Goal: Find specific page/section: Find specific page/section

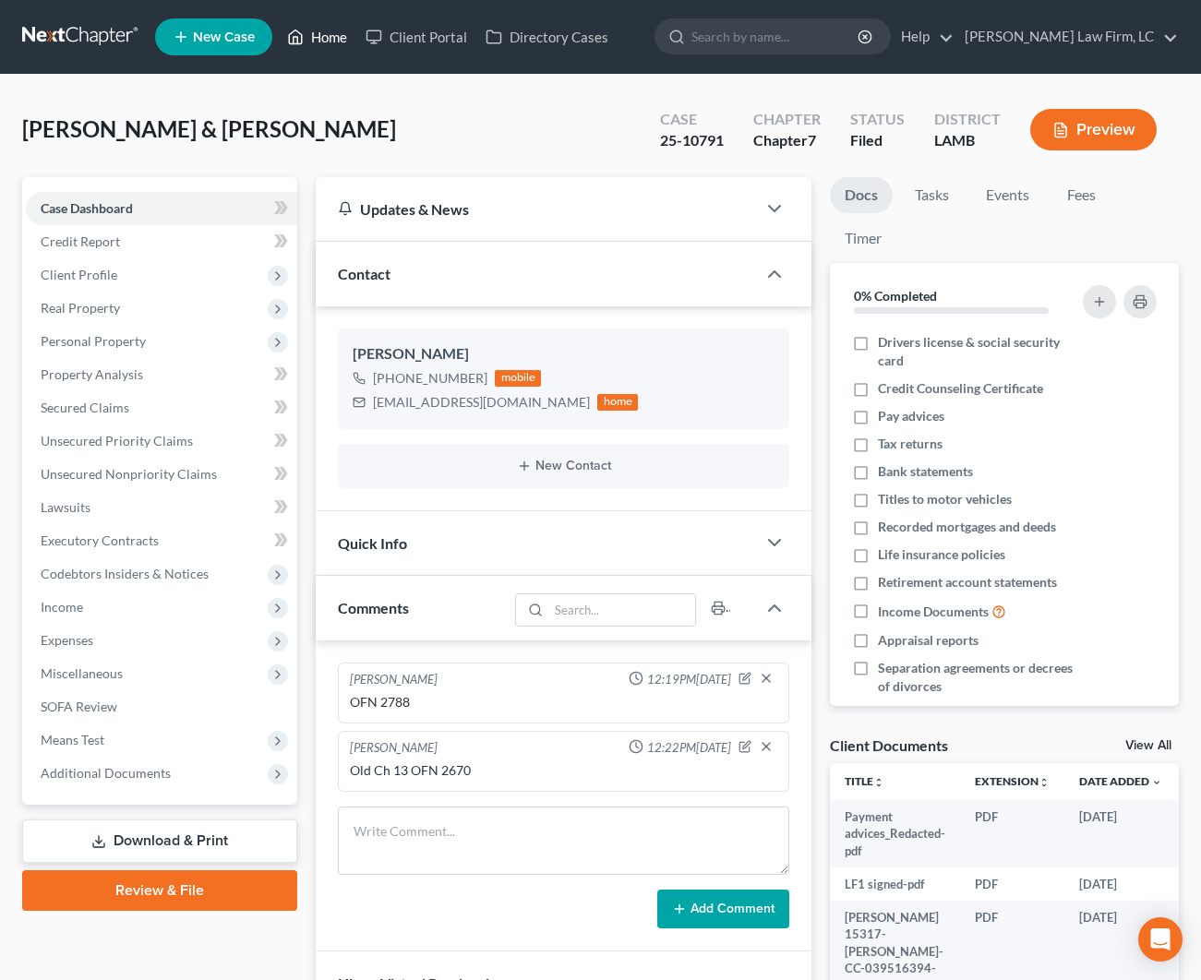
click at [336, 35] on link "Home" at bounding box center [317, 36] width 78 height 33
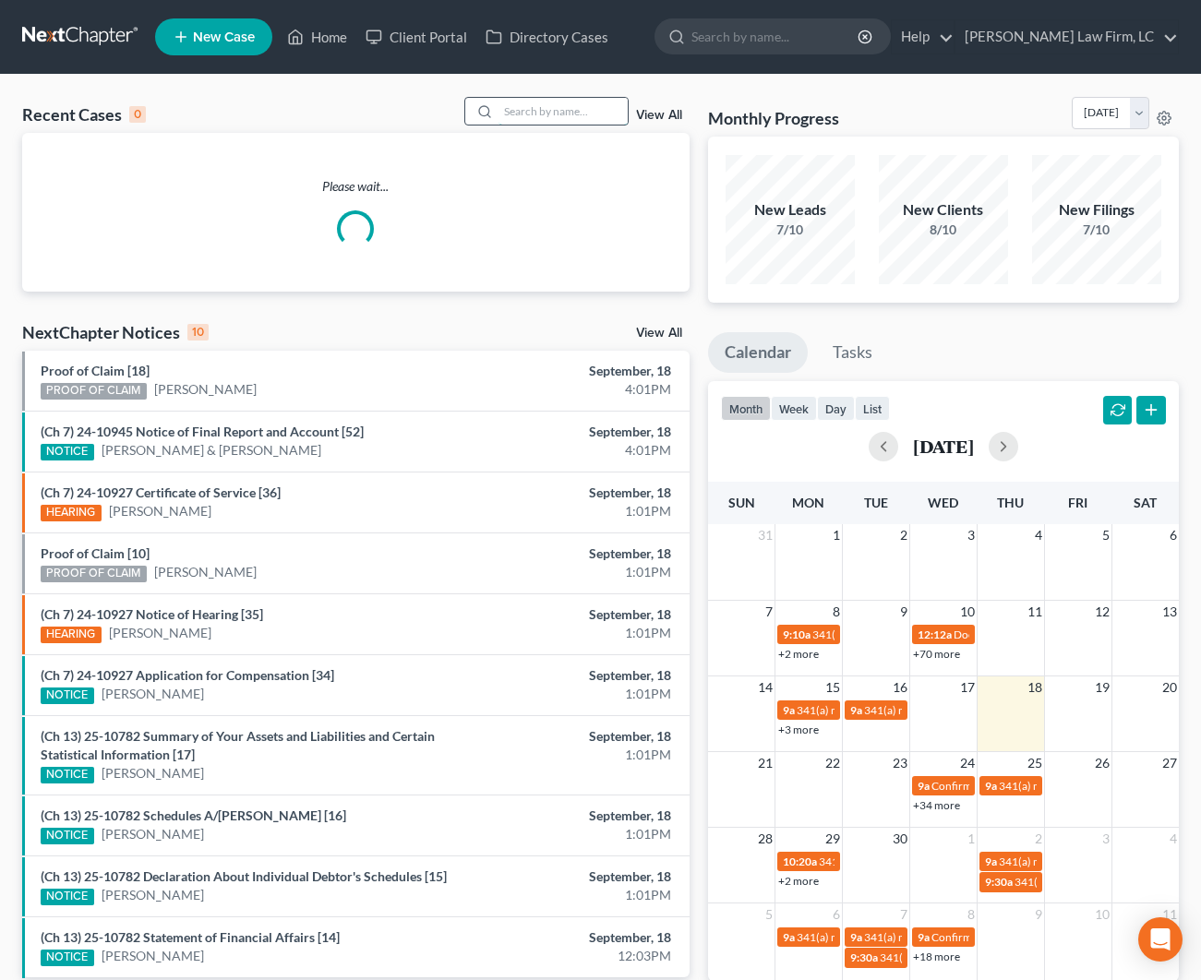
click at [582, 117] on input "search" at bounding box center [562, 111] width 129 height 27
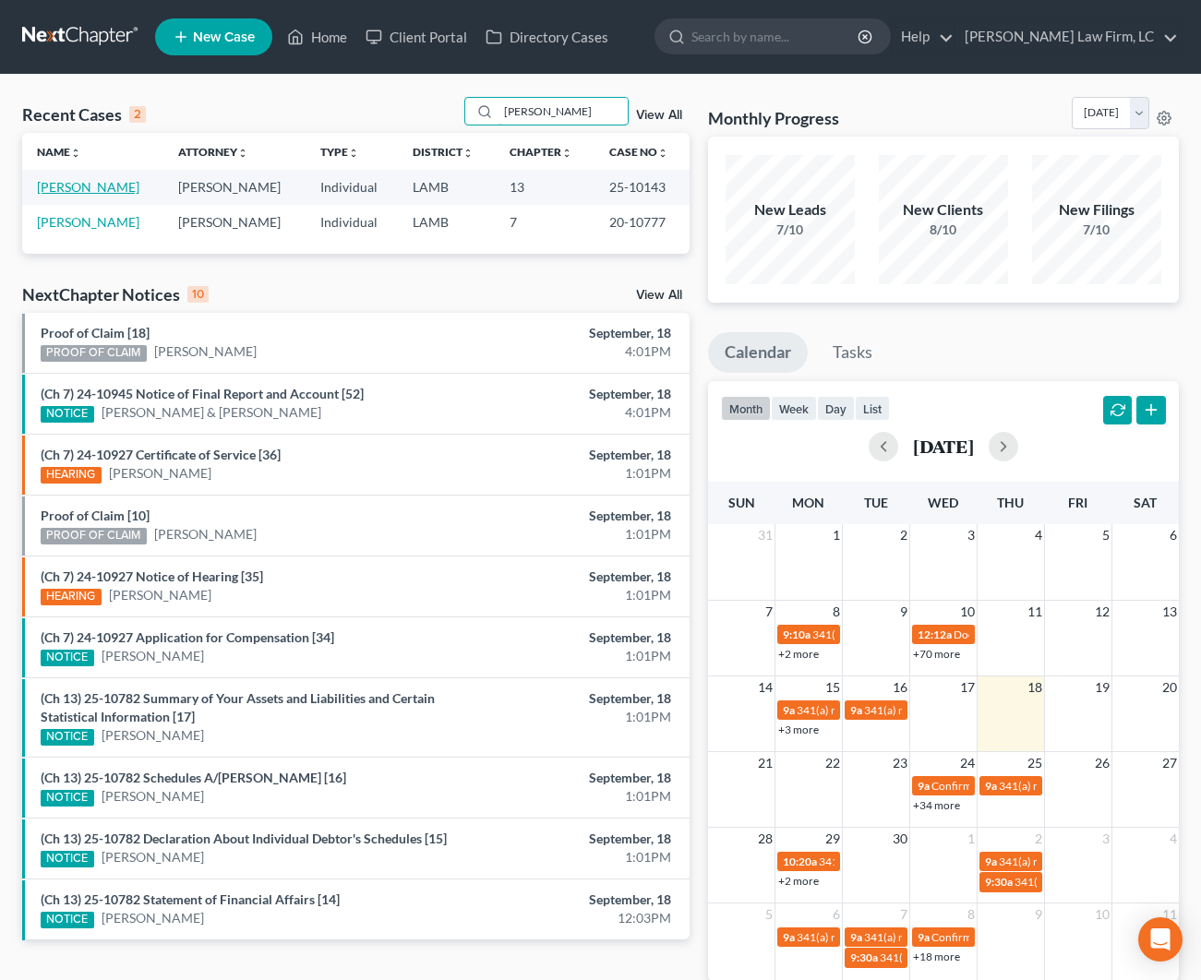
type input "[PERSON_NAME]"
click at [100, 188] on link "[PERSON_NAME]" at bounding box center [88, 187] width 102 height 16
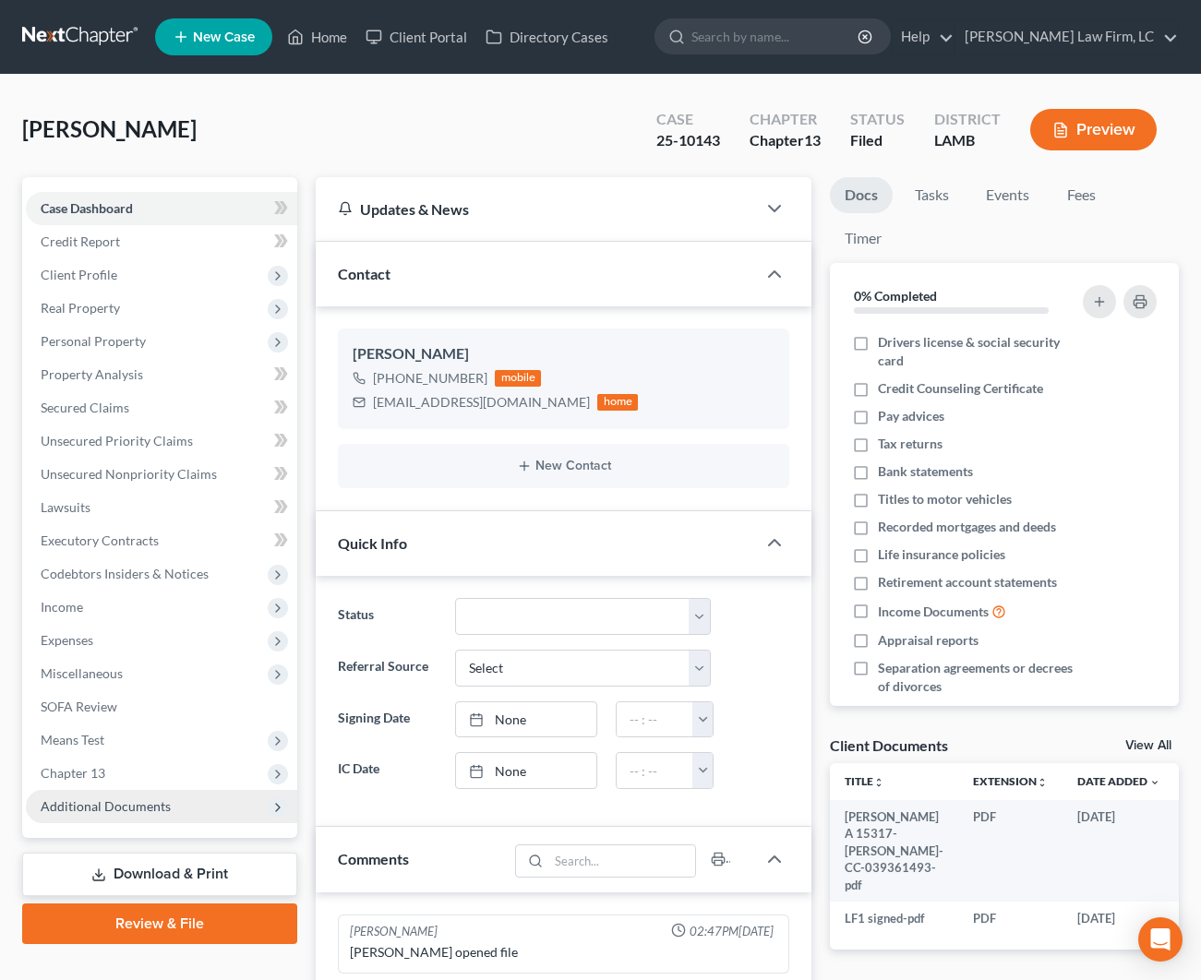
click at [211, 813] on span "Additional Documents" at bounding box center [161, 806] width 271 height 33
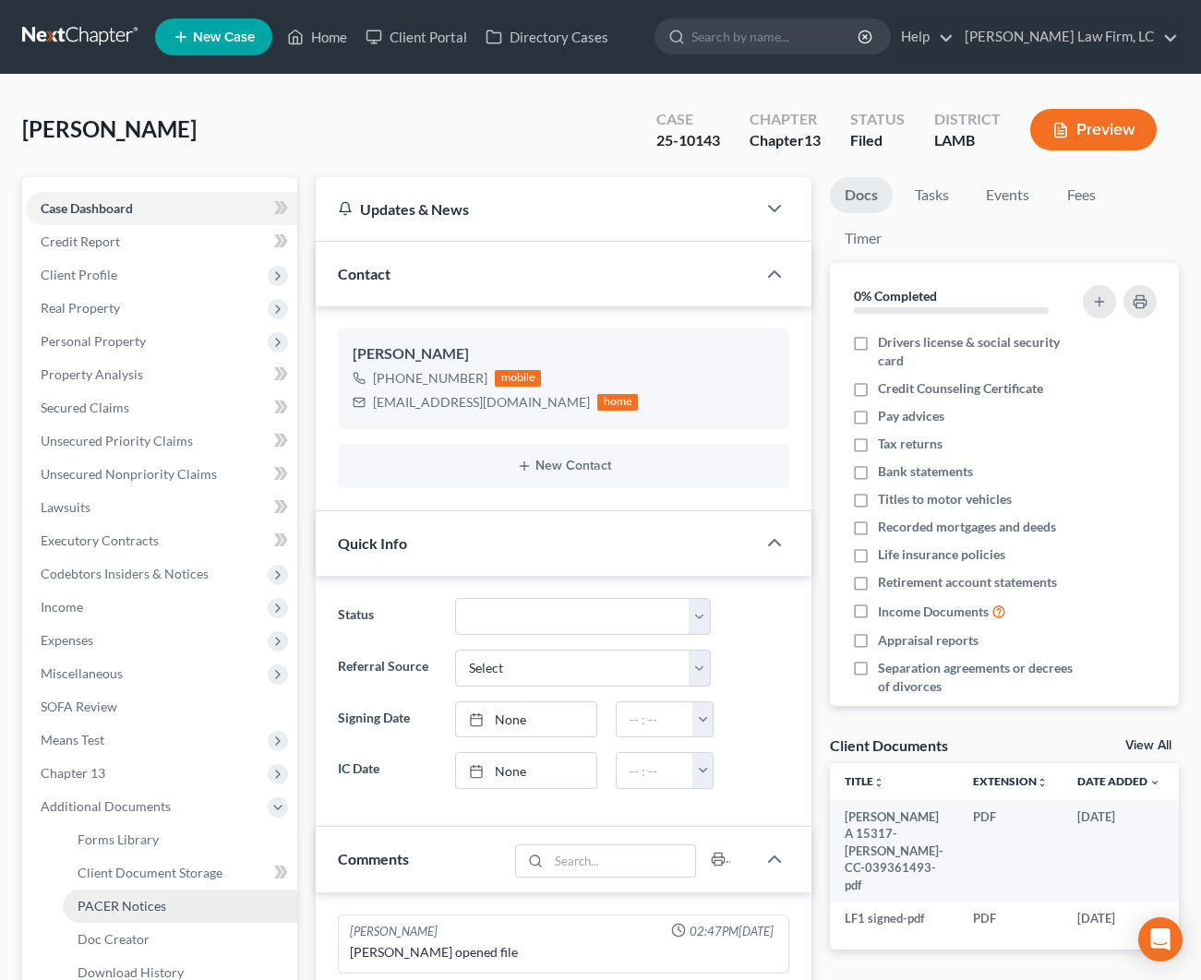
click at [202, 907] on link "PACER Notices" at bounding box center [180, 906] width 234 height 33
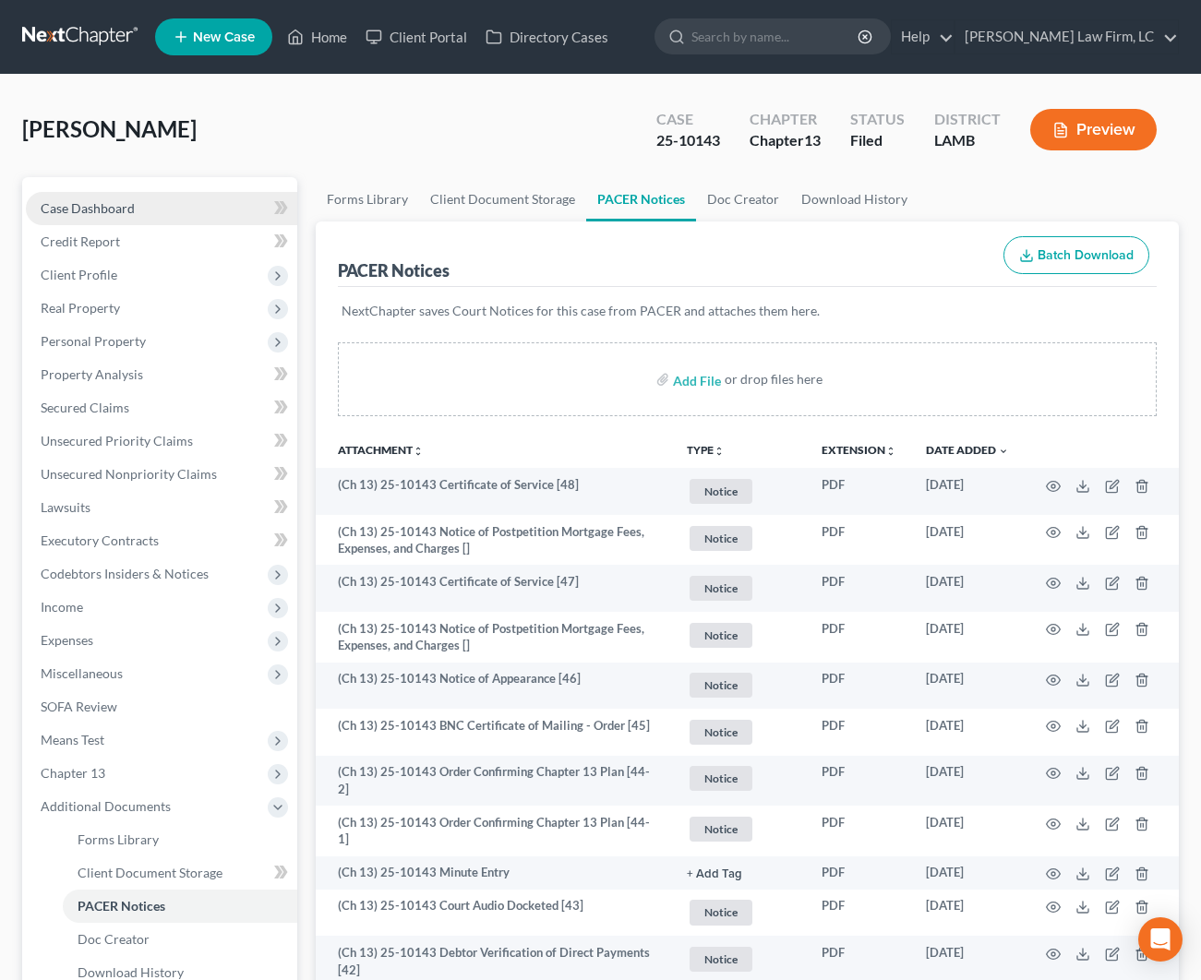
click at [102, 215] on span "Case Dashboard" at bounding box center [88, 208] width 94 height 16
select select "2"
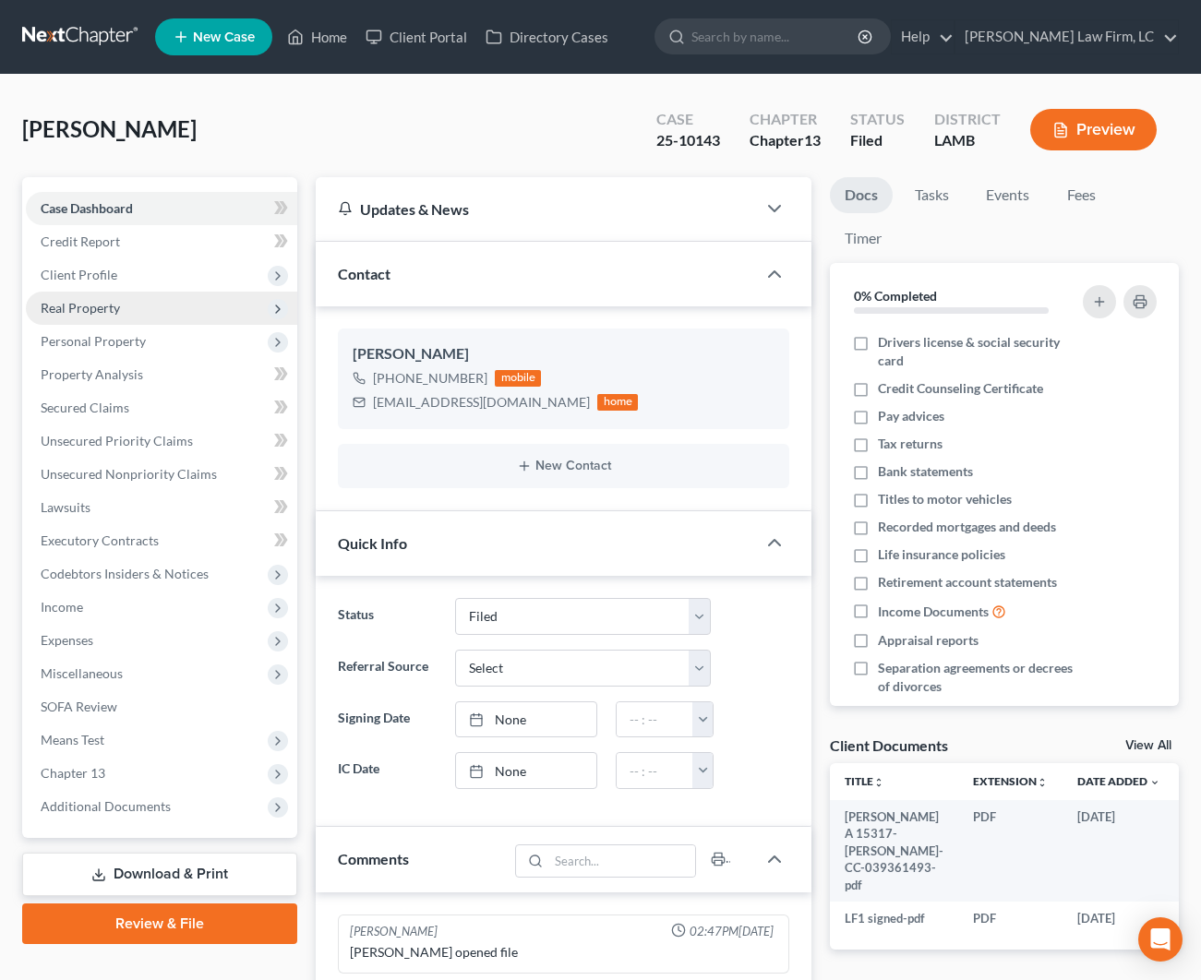
click at [157, 308] on span "Real Property" at bounding box center [161, 308] width 271 height 33
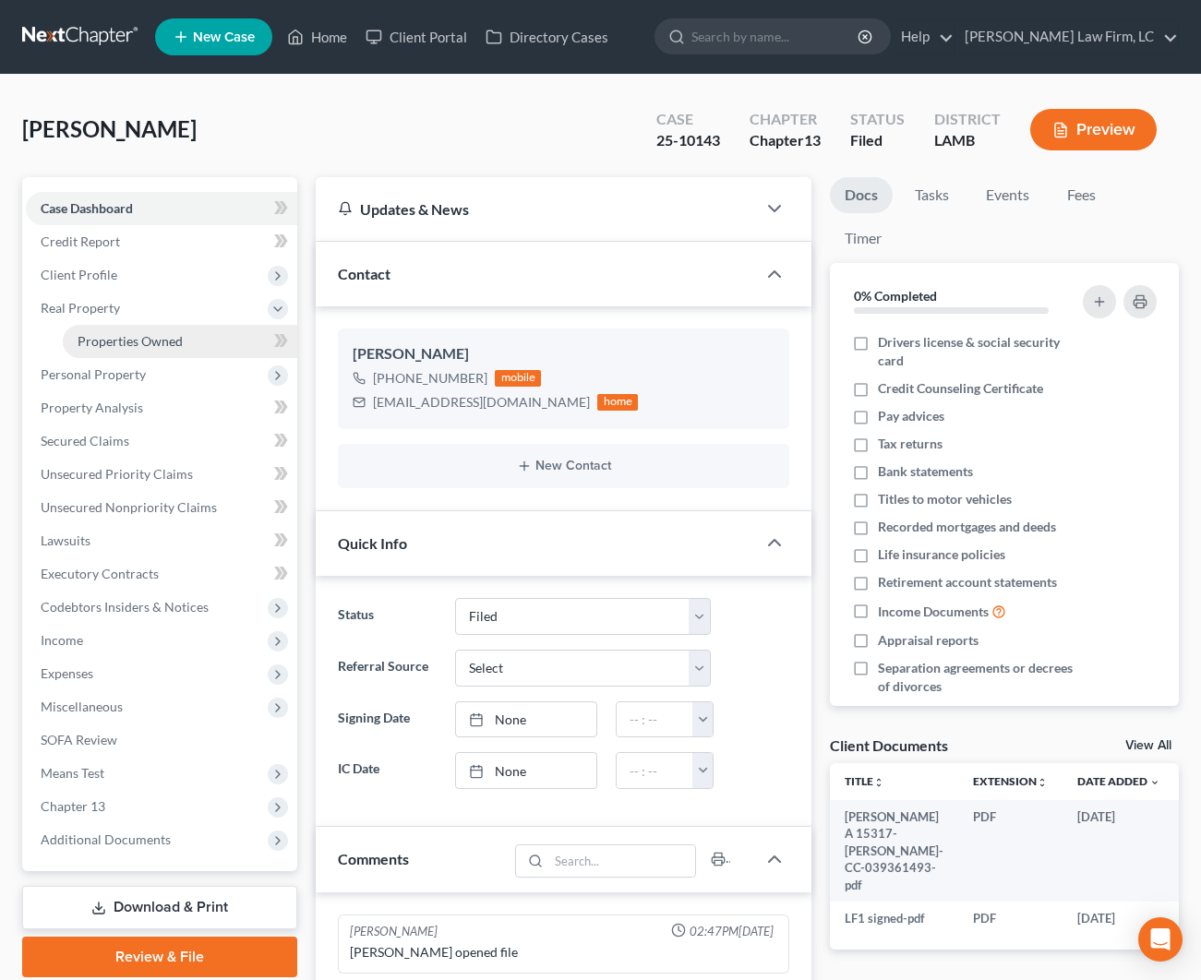
click at [159, 348] on span "Properties Owned" at bounding box center [130, 341] width 105 height 16
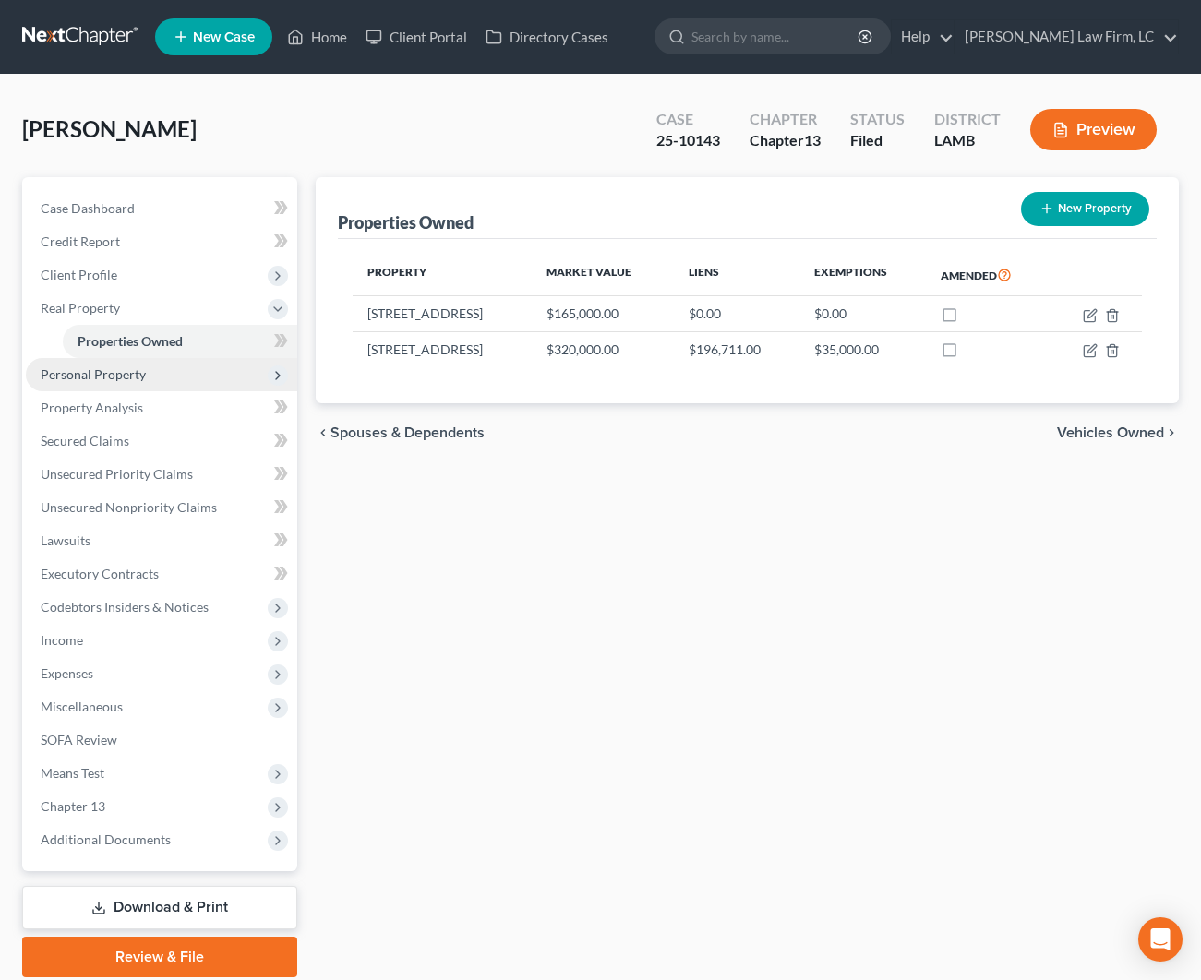
click at [176, 377] on span "Personal Property" at bounding box center [161, 374] width 271 height 33
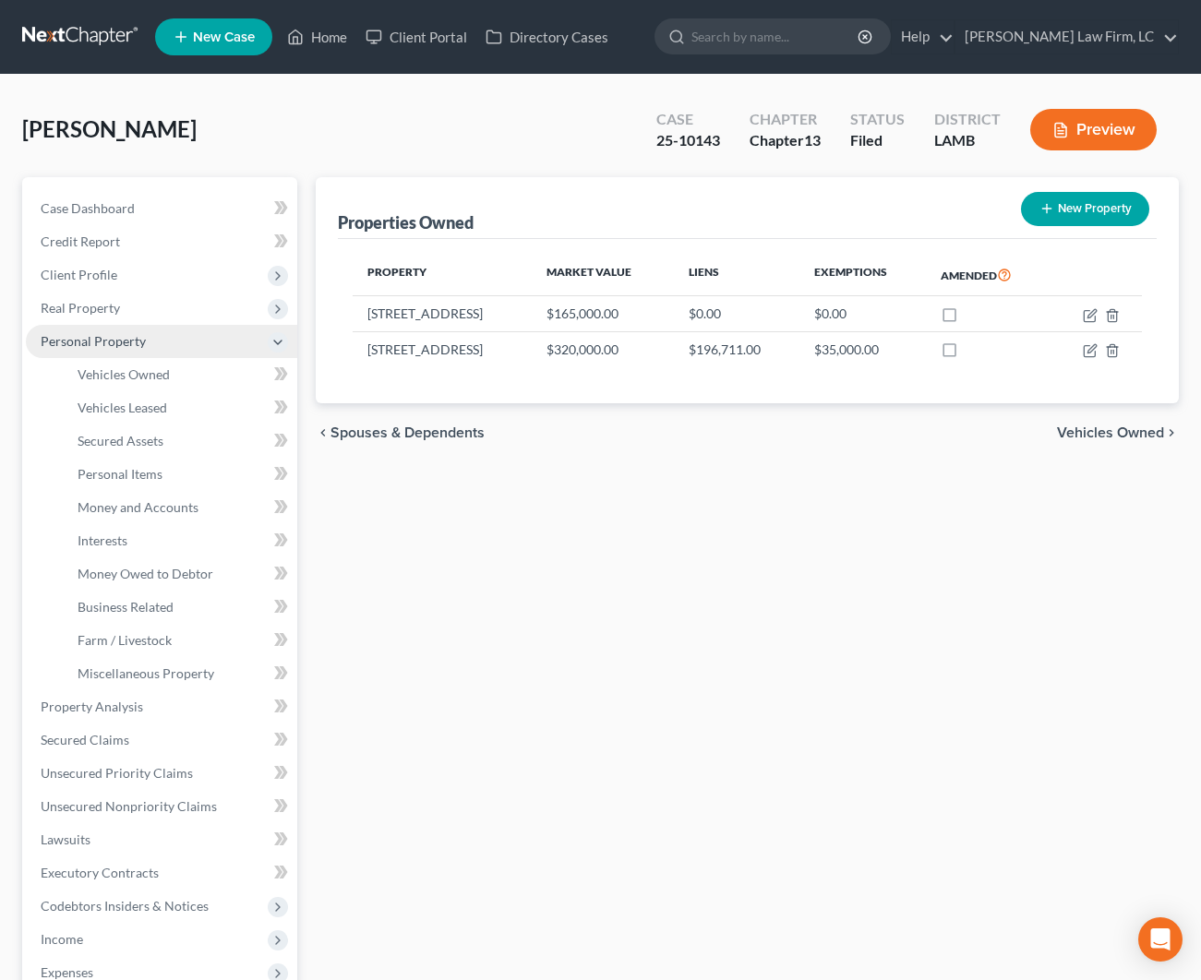
click at [275, 352] on icon at bounding box center [278, 342] width 20 height 20
